Goal: Task Accomplishment & Management: Manage account settings

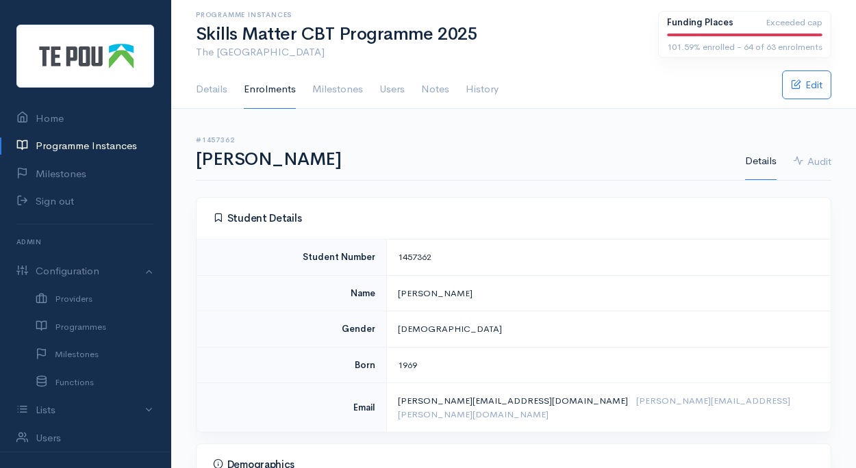
scroll to position [552, 0]
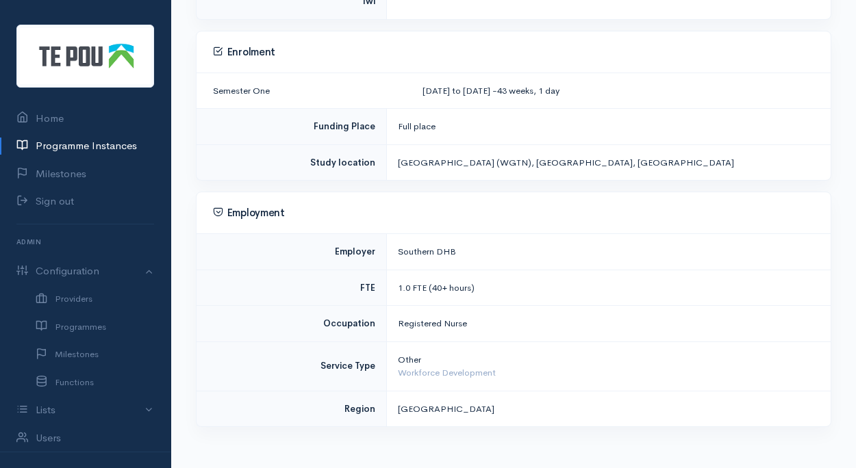
click at [77, 143] on link "Programme Instances" at bounding box center [85, 146] width 171 height 28
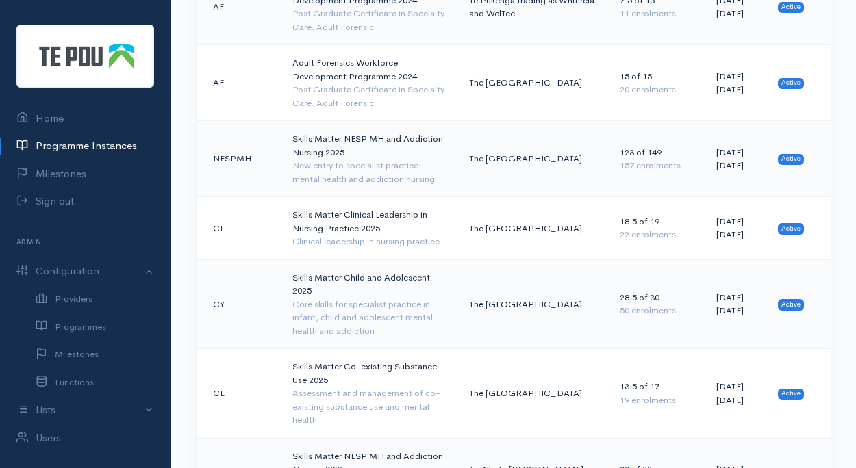
scroll to position [1051, 0]
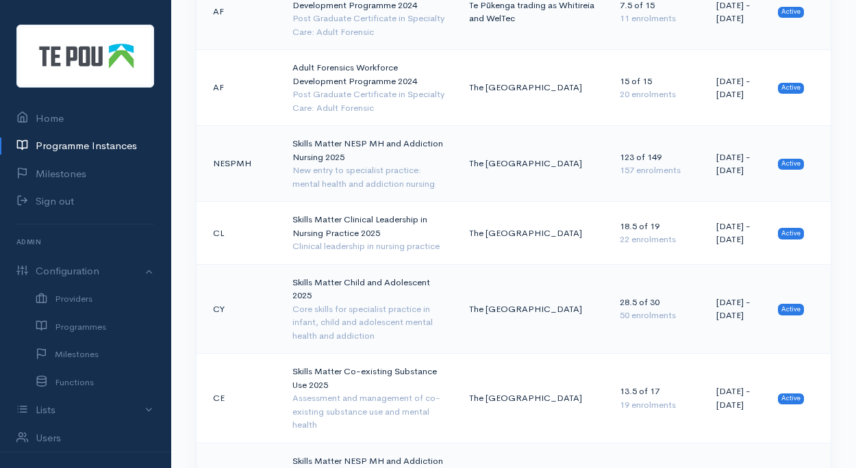
click at [342, 126] on td "Skills Matter NESP MH and Addiction Nursing 2025 New entry to specialist practi…" at bounding box center [369, 164] width 177 height 76
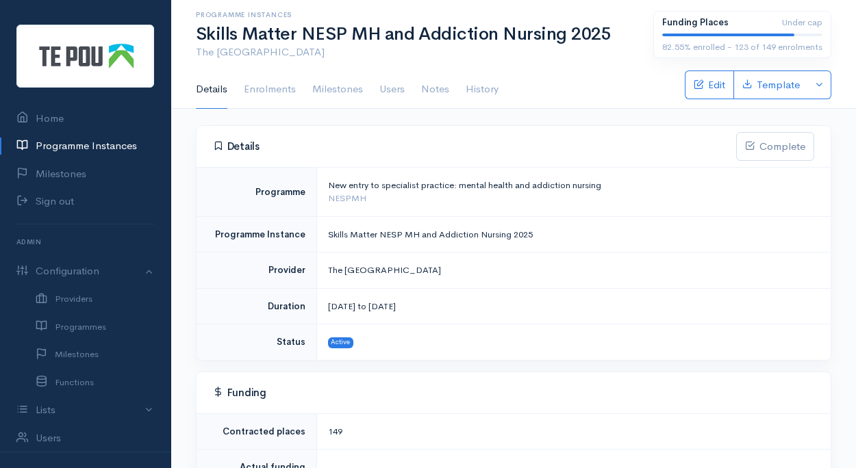
click at [262, 94] on link "Enrolments" at bounding box center [270, 90] width 52 height 38
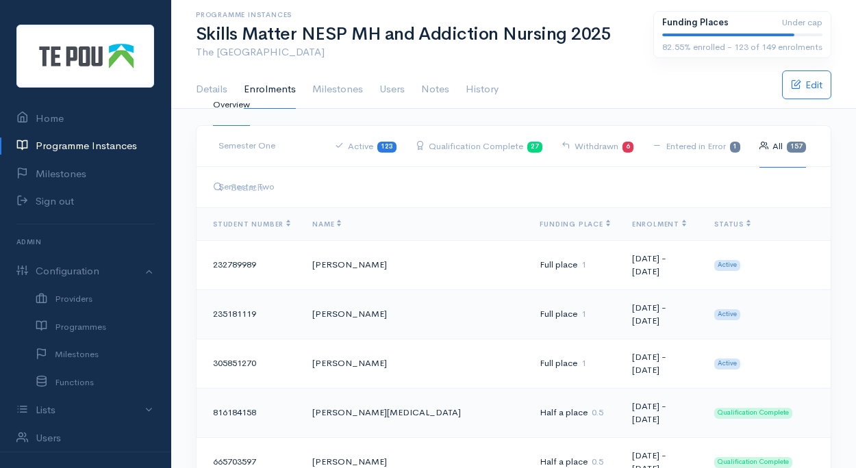
click at [84, 144] on link "Programme Instances" at bounding box center [85, 146] width 171 height 28
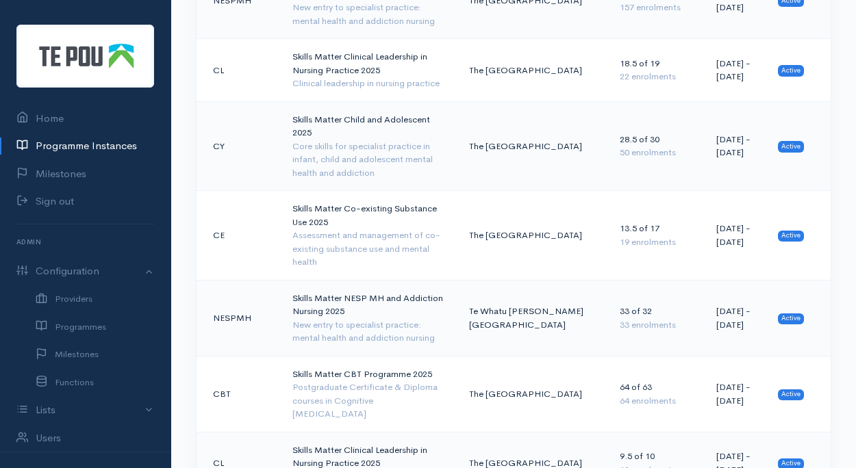
scroll to position [1201, 0]
